Goal: Find specific page/section: Find specific page/section

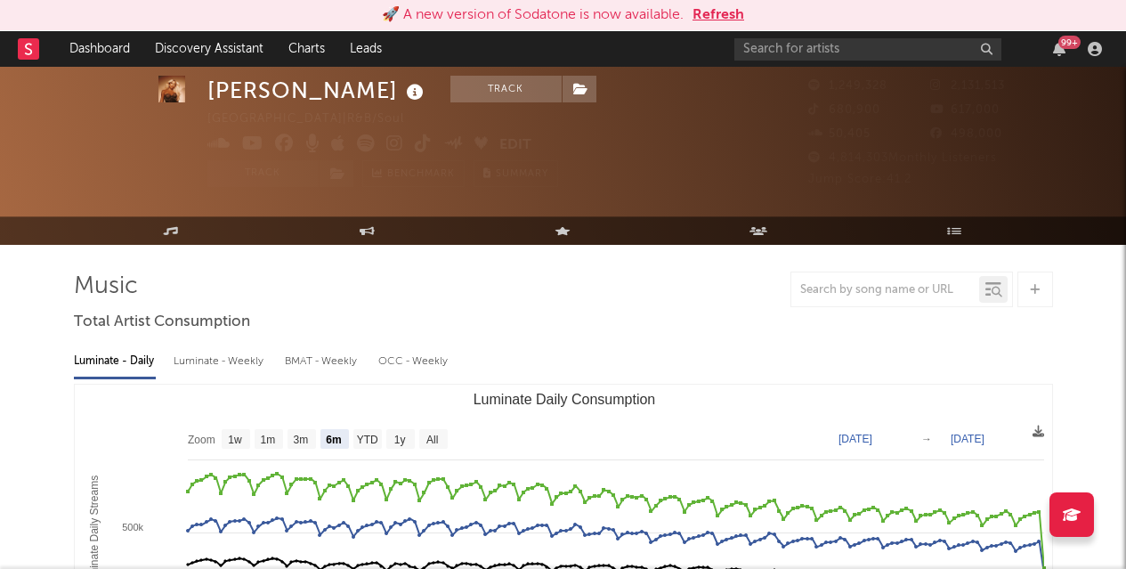
select select "6m"
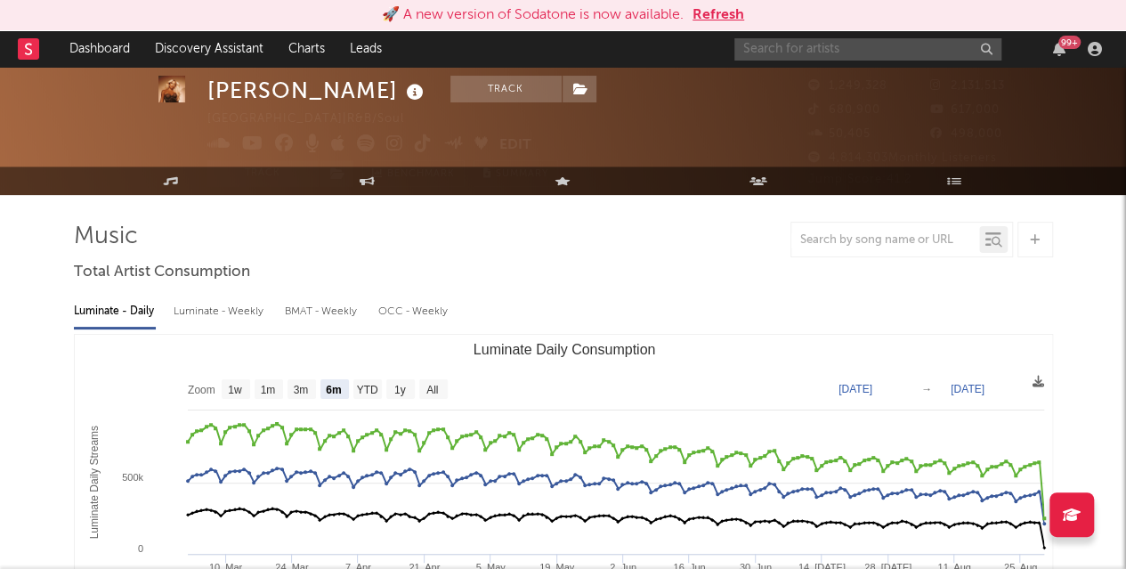
click at [807, 45] on input "text" at bounding box center [868, 49] width 267 height 22
type input "4"
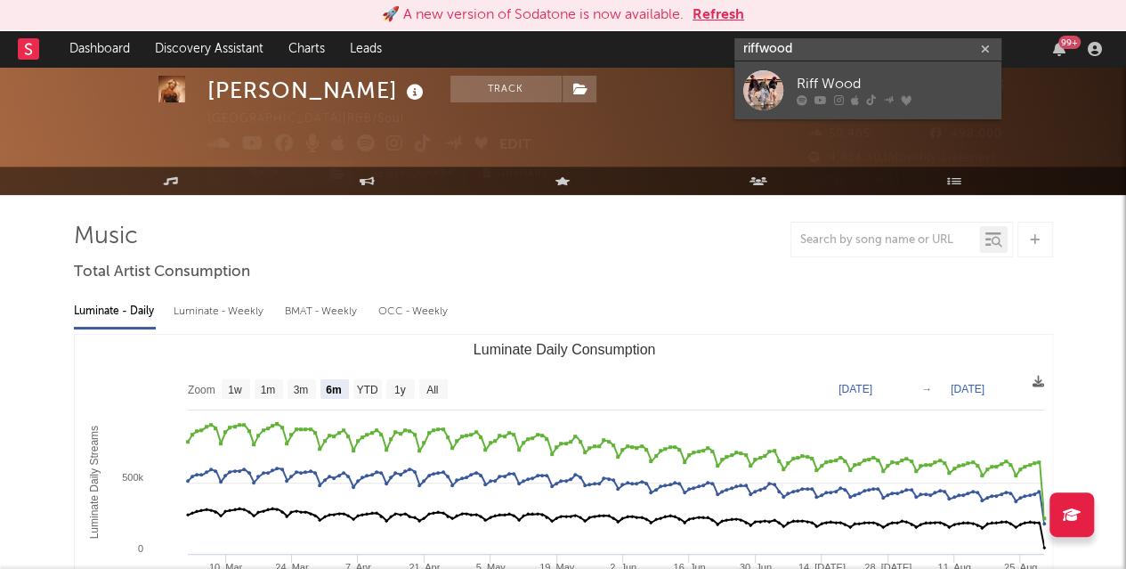
type input "riffwood"
click at [817, 77] on div "Riff Wood" at bounding box center [895, 84] width 196 height 21
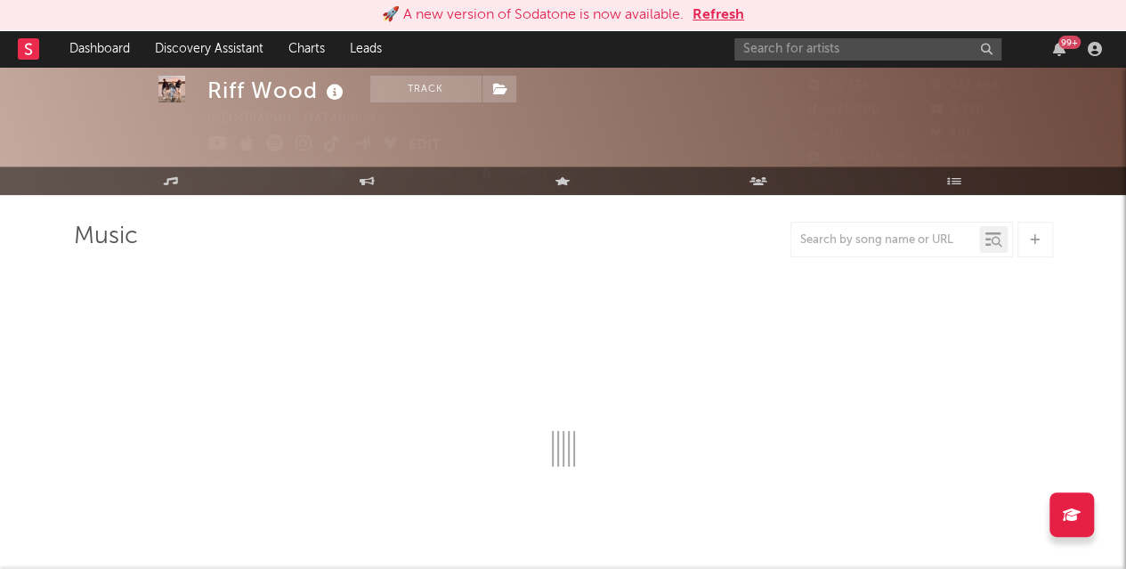
select select "6m"
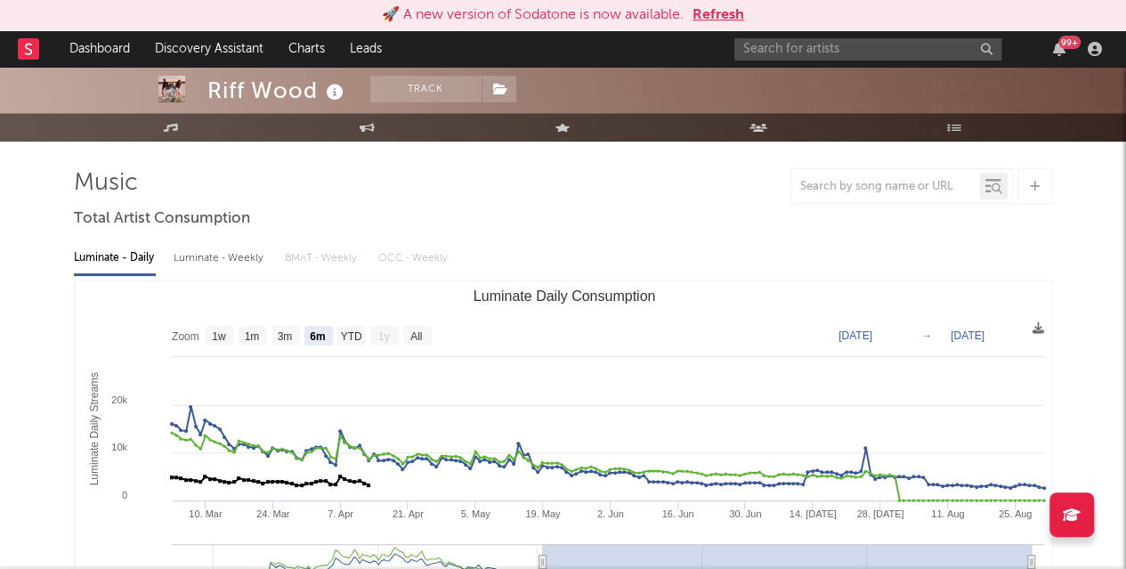
scroll to position [115, 0]
